Goal: Task Accomplishment & Management: Complete application form

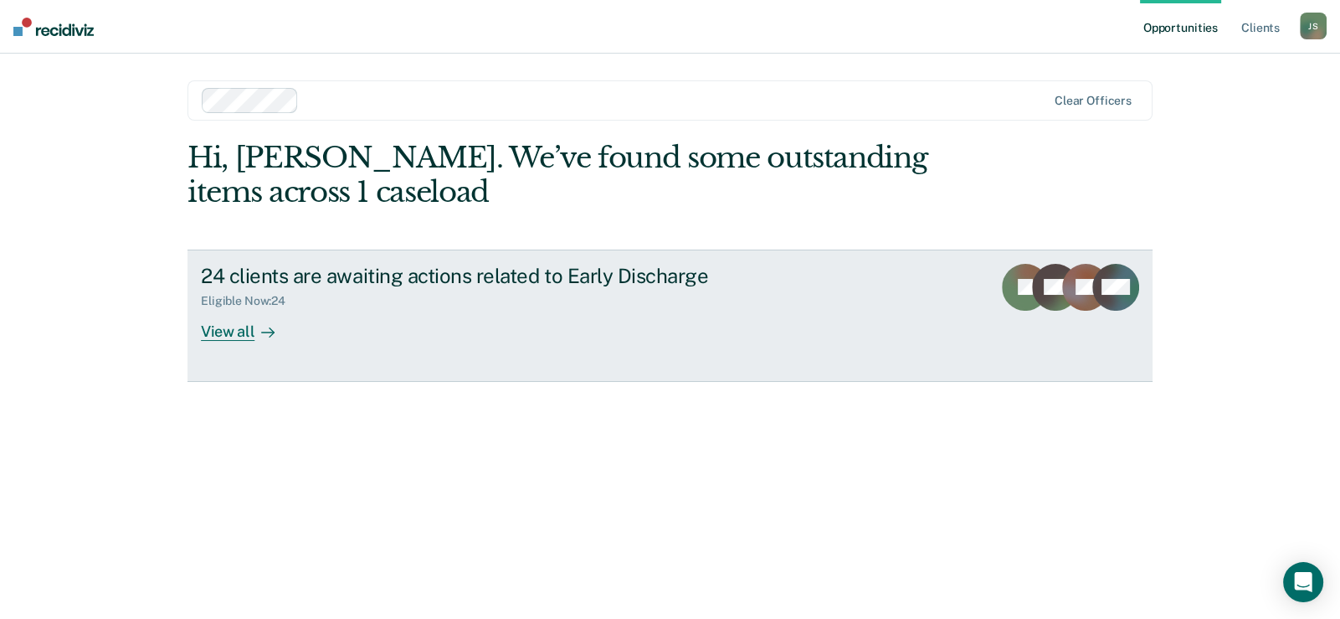
click at [216, 326] on div "View all" at bounding box center [248, 324] width 94 height 33
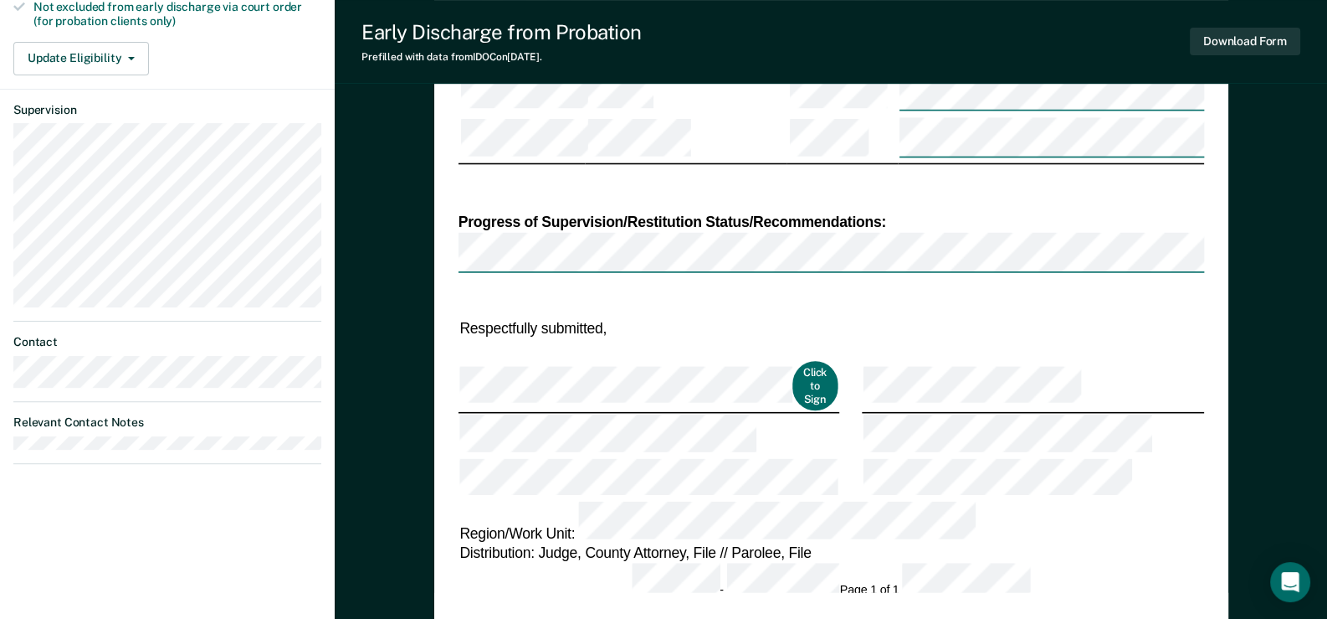
scroll to position [640, 0]
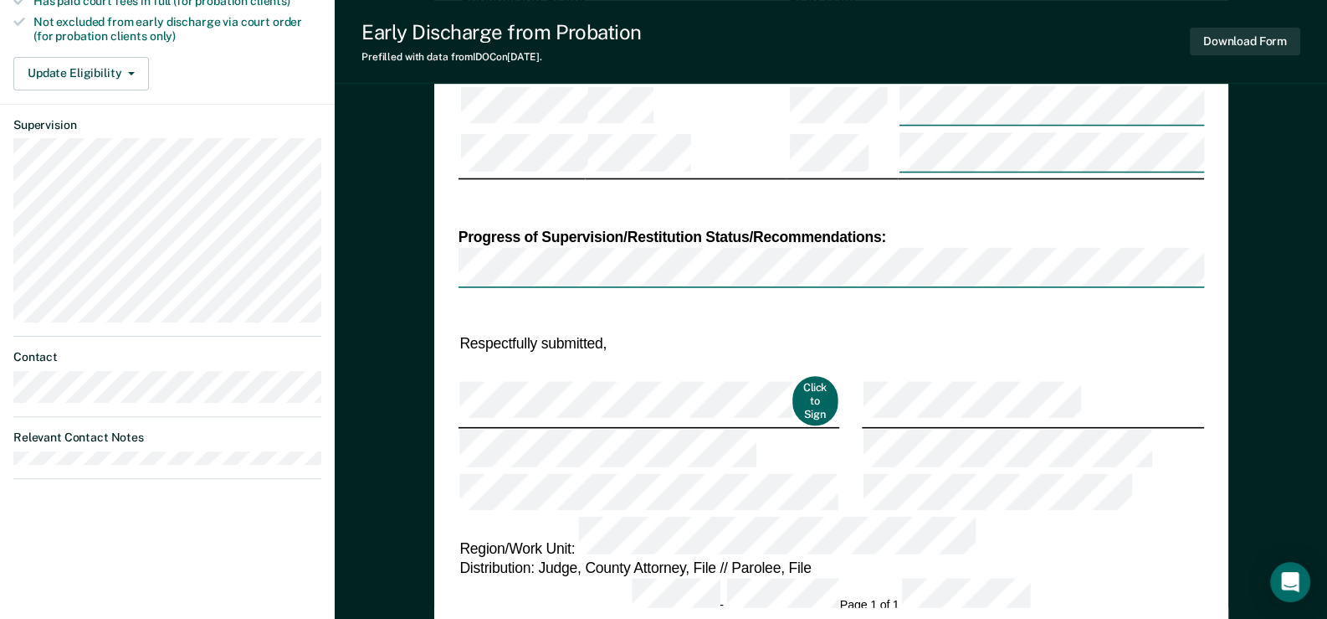
click at [793, 377] on button "Click to Sign" at bounding box center [815, 401] width 45 height 49
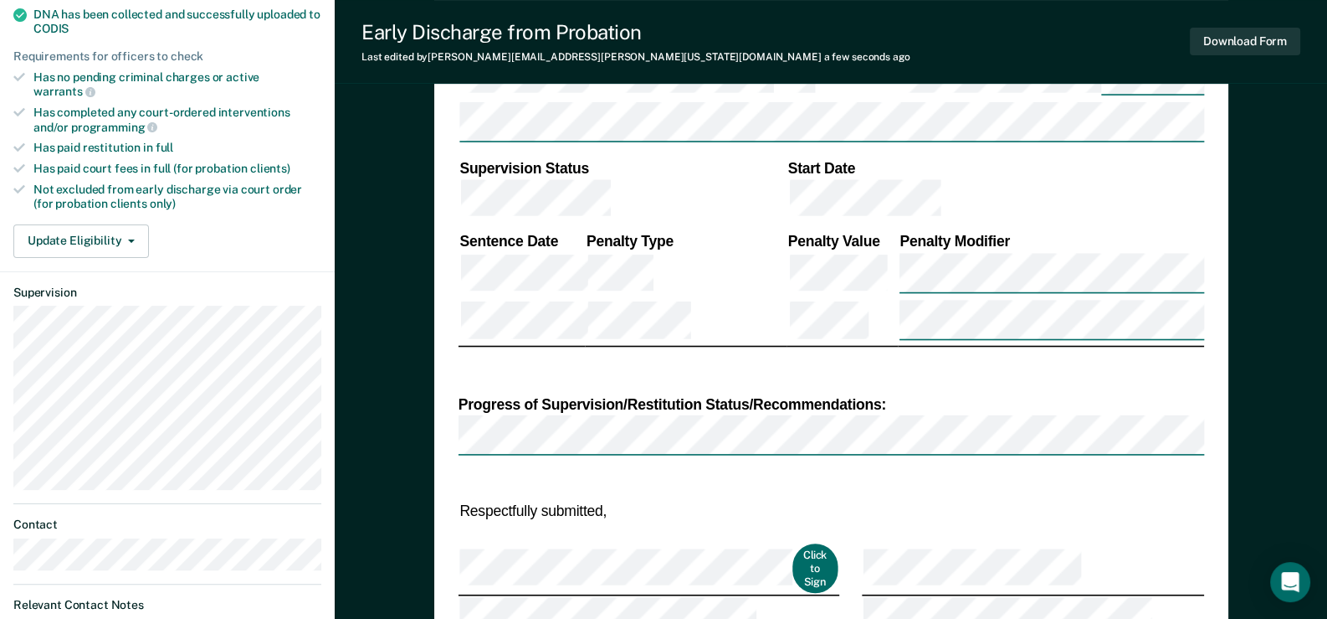
scroll to position [502, 0]
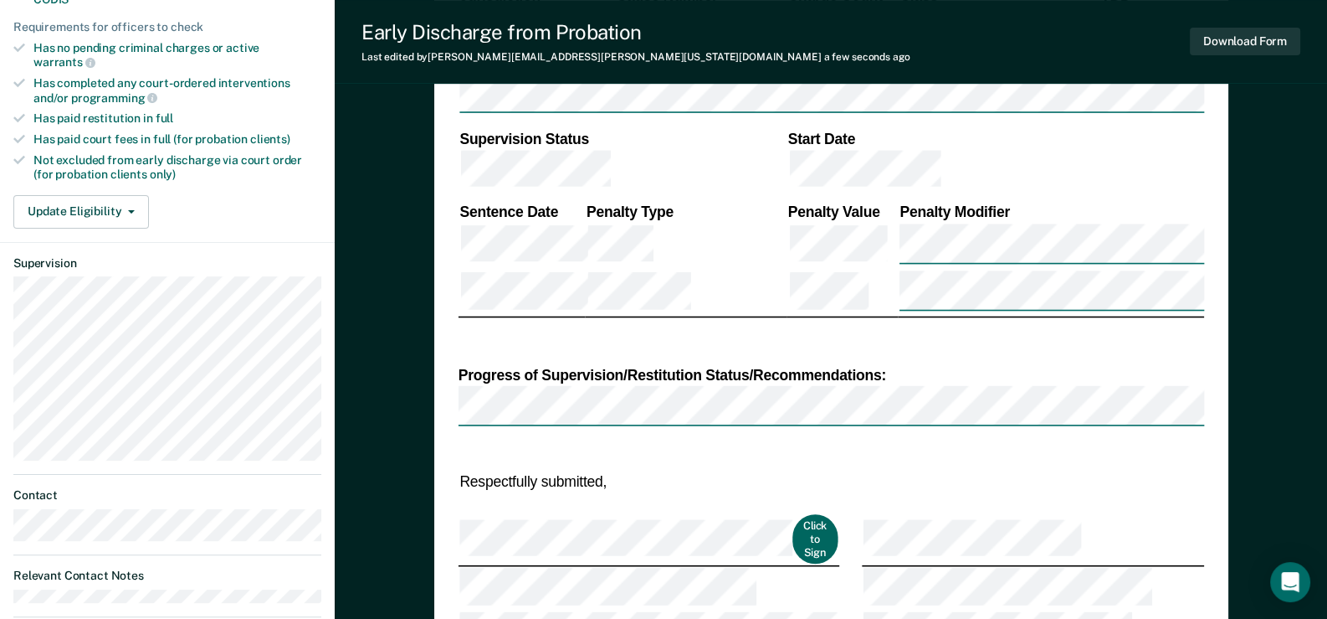
click at [793, 515] on button "Click to Sign" at bounding box center [815, 539] width 45 height 49
type textarea "x"
